Goal: Navigation & Orientation: Understand site structure

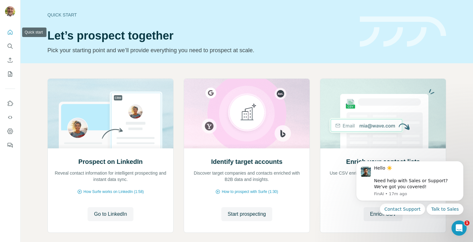
click at [11, 34] on icon "Quick start" at bounding box center [10, 32] width 6 height 6
click at [10, 77] on icon "My lists" at bounding box center [10, 74] width 6 height 6
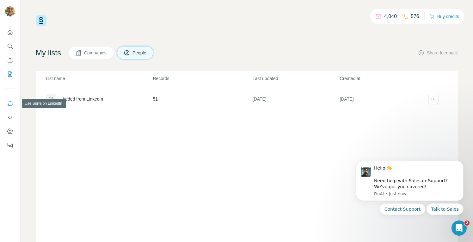
click at [8, 104] on icon "Use Surfe on LinkedIn" at bounding box center [10, 103] width 6 height 6
click at [11, 121] on button "Use Surfe API" at bounding box center [10, 117] width 10 height 11
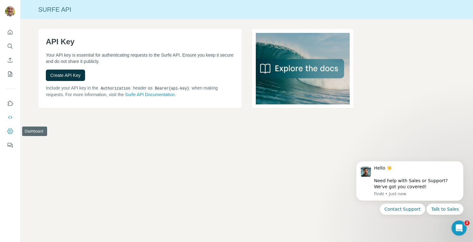
click at [11, 133] on icon "Dashboard" at bounding box center [10, 131] width 6 height 6
